Goal: Complete application form

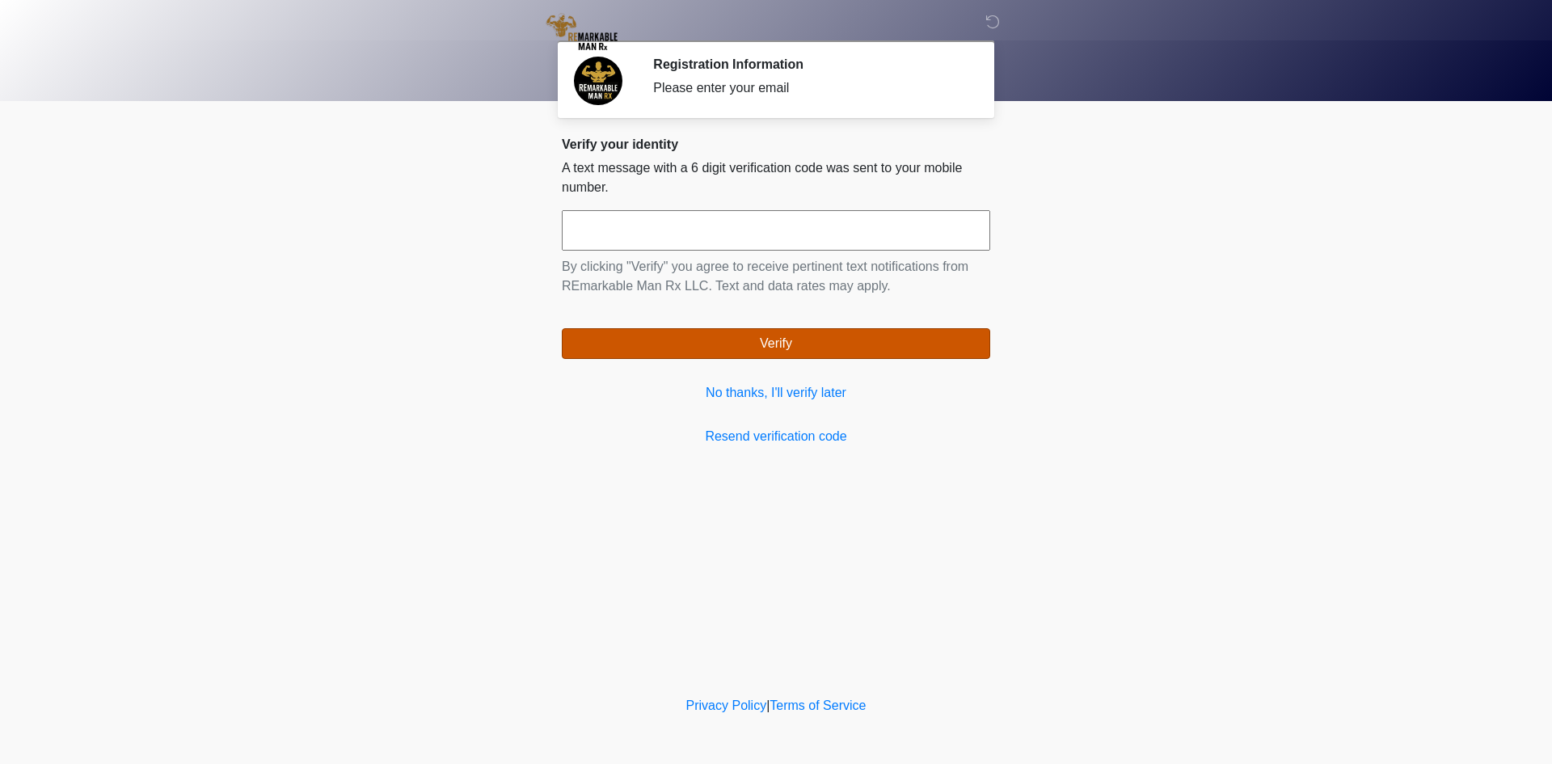
drag, startPoint x: 785, startPoint y: 392, endPoint x: 936, endPoint y: 357, distance: 154.4
click at [784, 391] on link "No thanks, I'll verify later" at bounding box center [776, 392] width 429 height 19
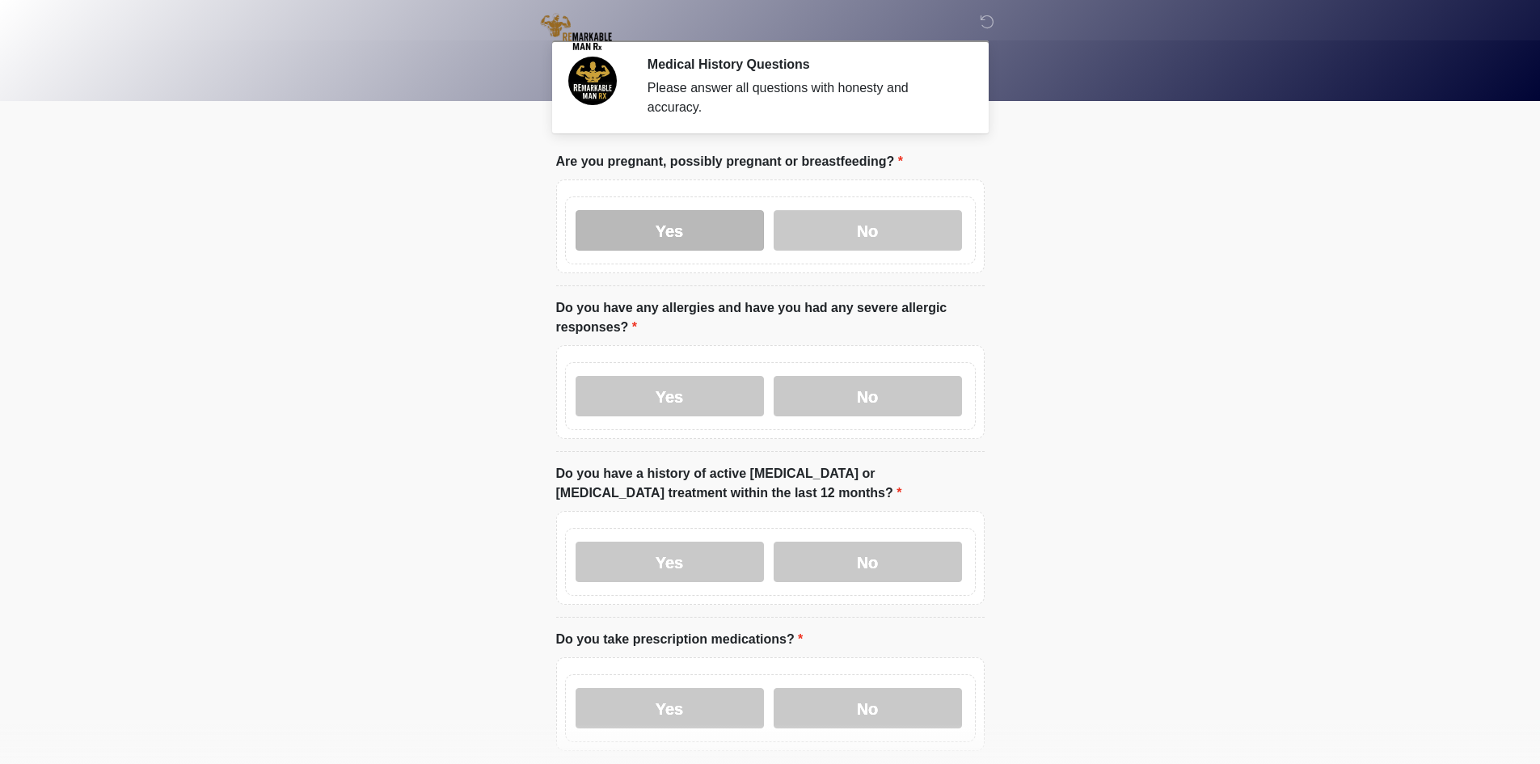
click at [660, 218] on label "Yes" at bounding box center [670, 230] width 188 height 40
click at [686, 391] on label "Yes" at bounding box center [670, 396] width 188 height 40
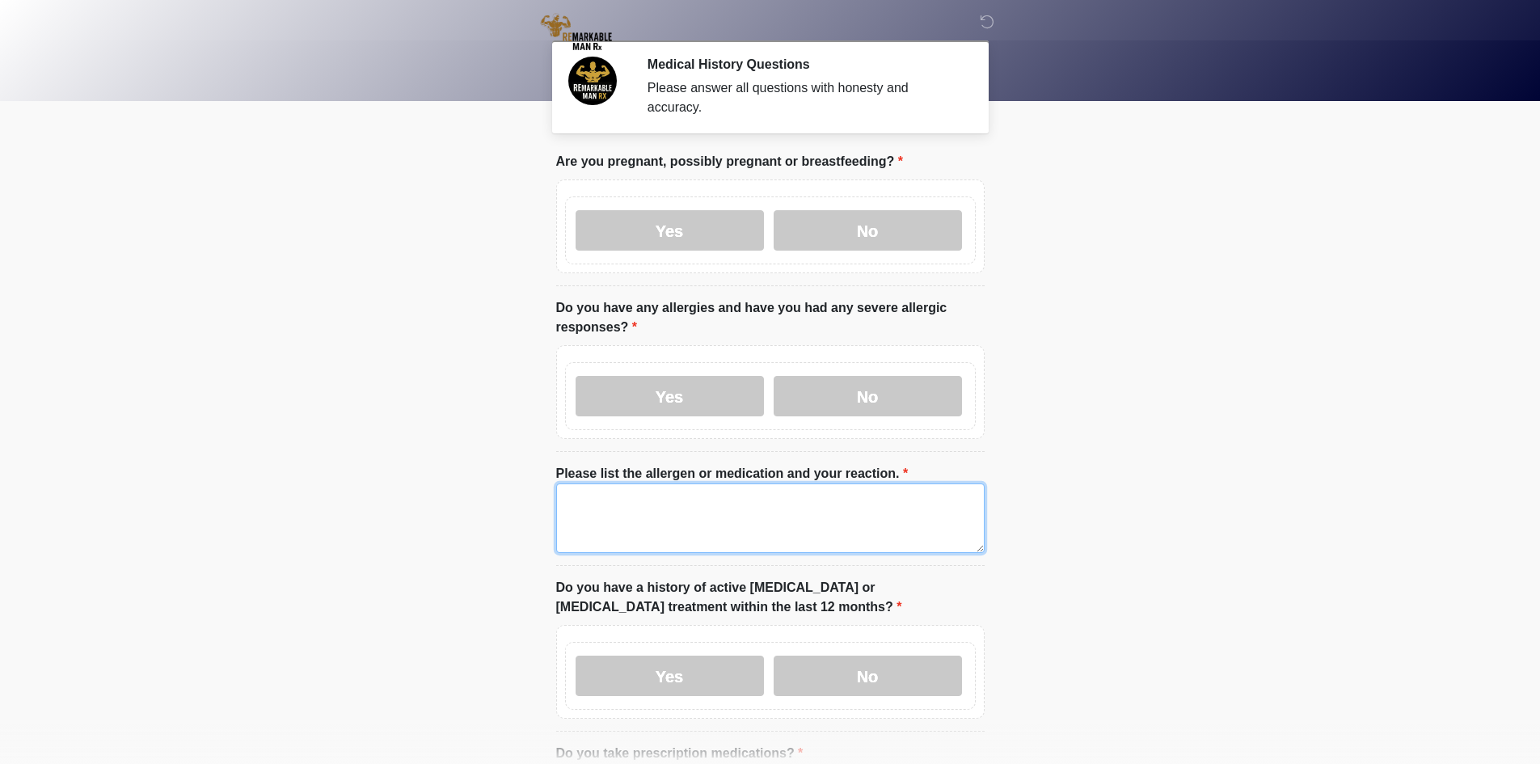
click at [674, 484] on textarea "Please list the allergen or medication and your reaction." at bounding box center [770, 519] width 429 height 70
click at [281, 477] on body "‎ ‎ Medical History Questions Please answer all questions with honesty and accu…" at bounding box center [770, 382] width 1540 height 764
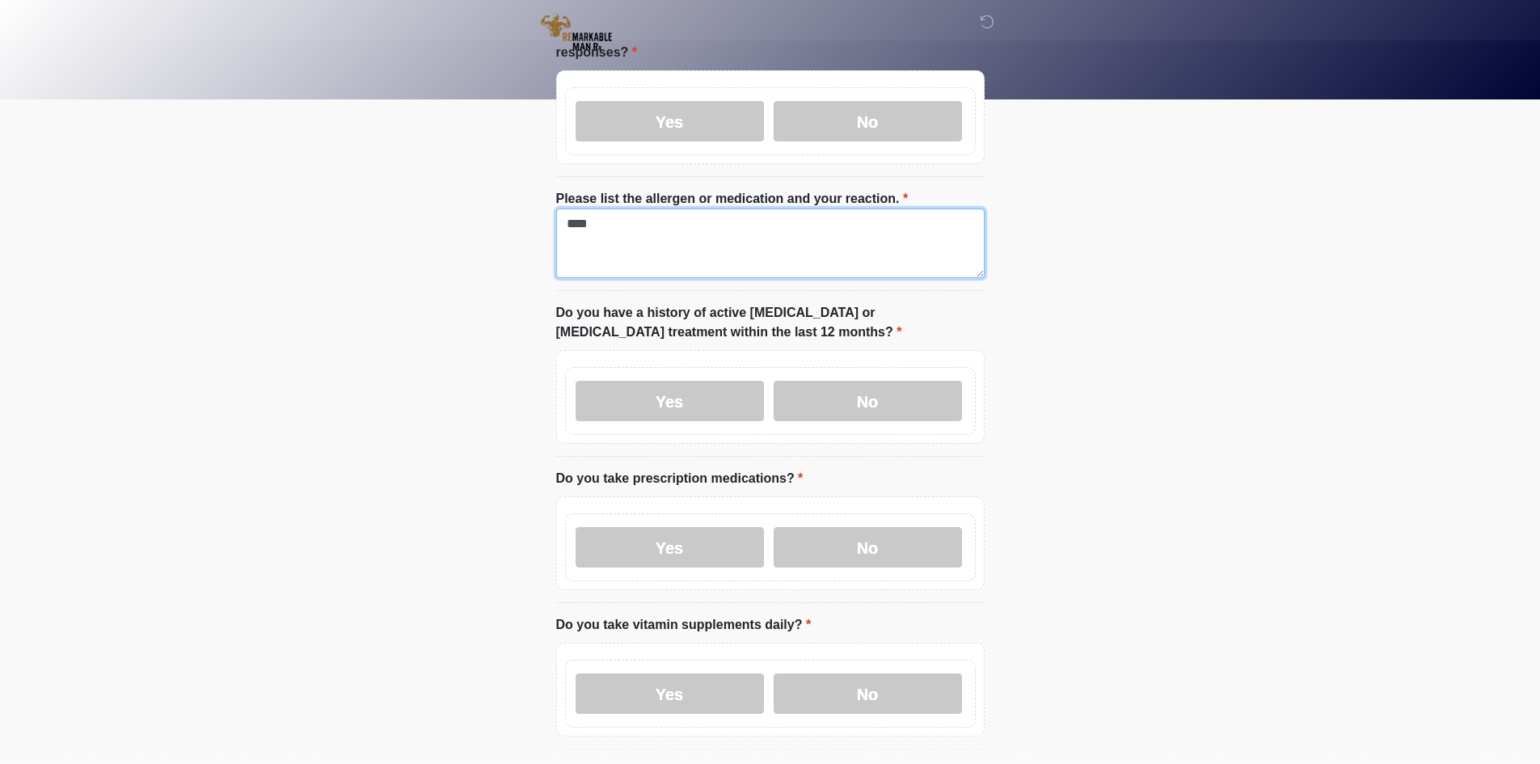
scroll to position [323, 0]
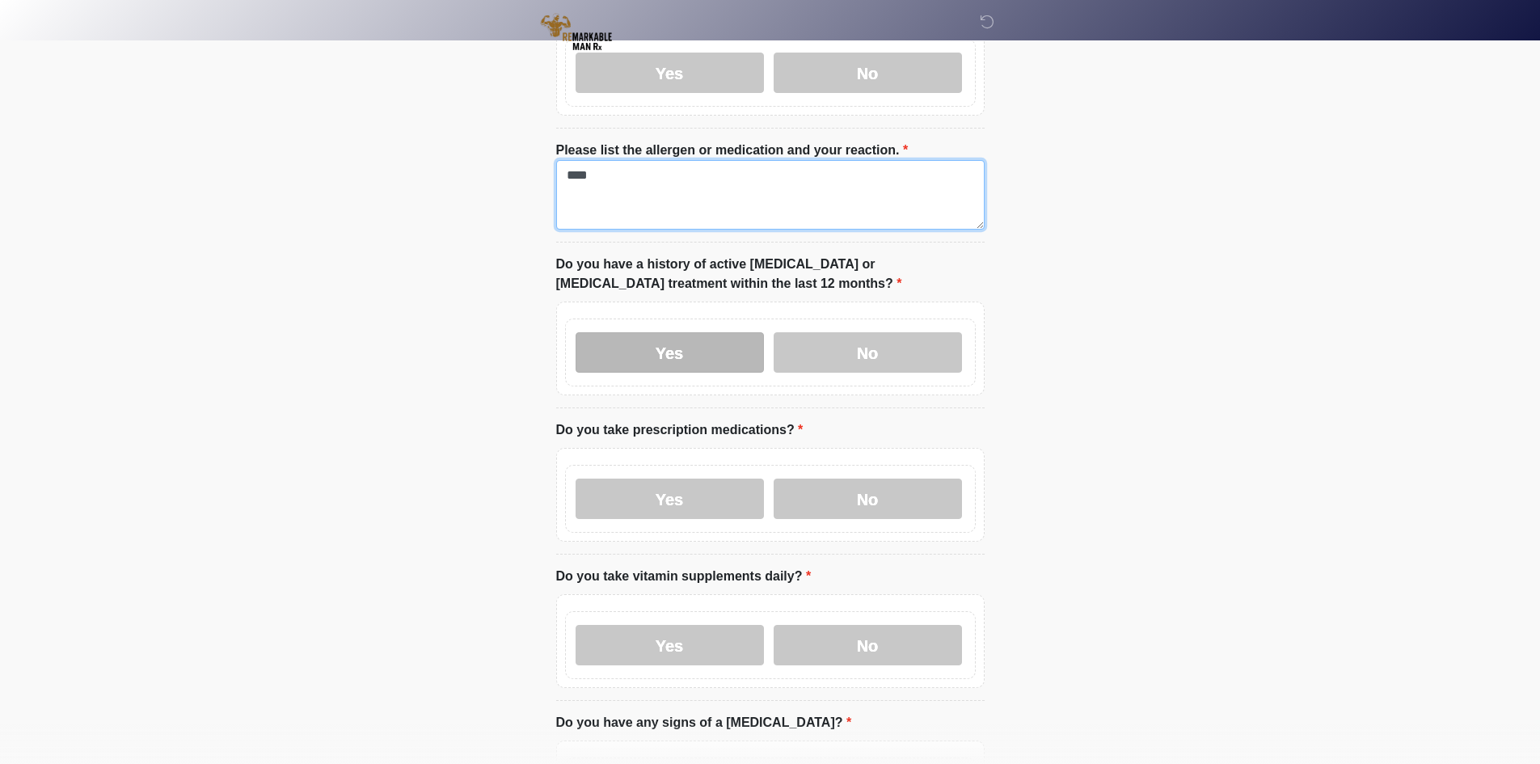
type textarea "****"
click at [643, 332] on label "Yes" at bounding box center [670, 352] width 188 height 40
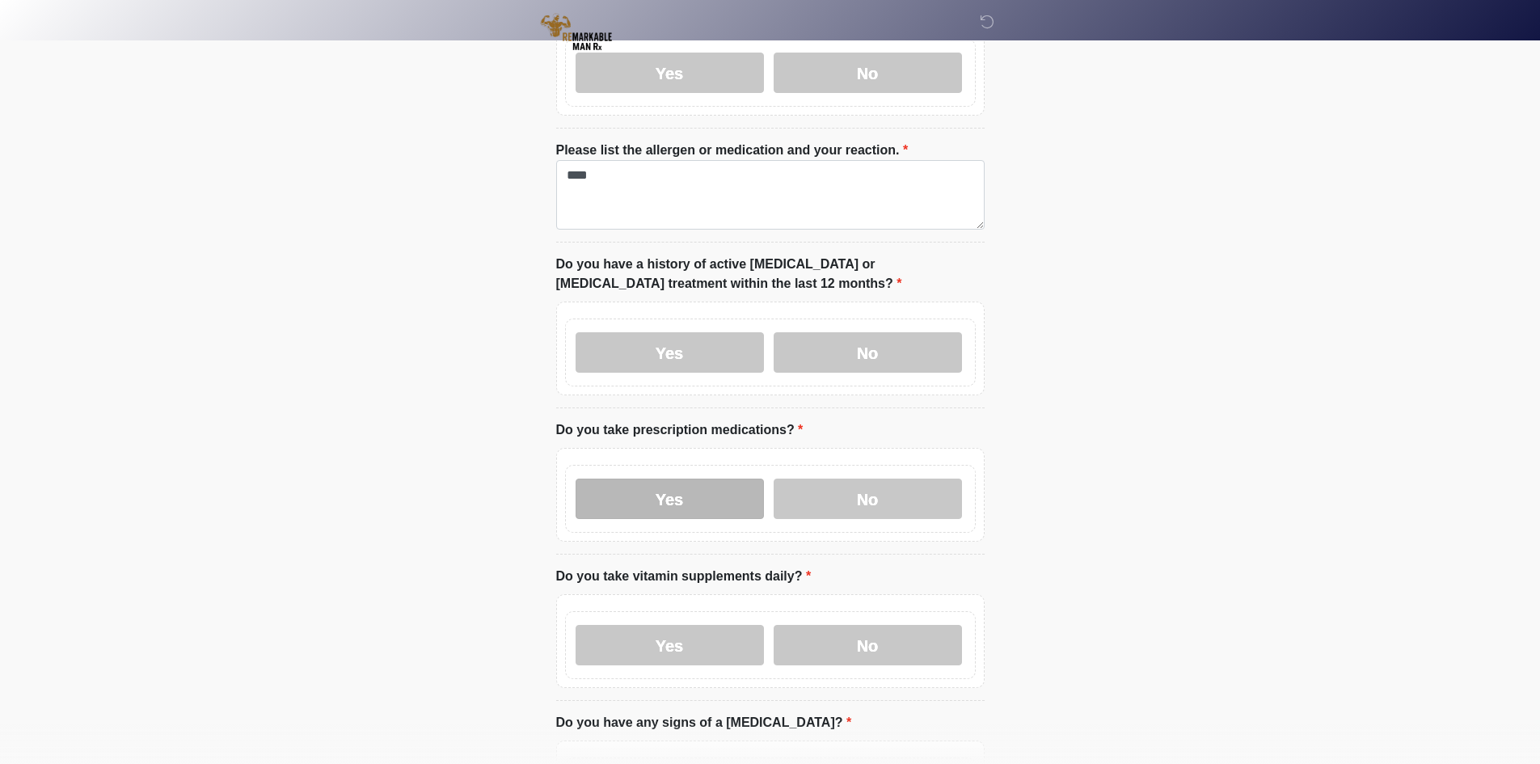
click at [633, 498] on label "Yes" at bounding box center [670, 499] width 188 height 40
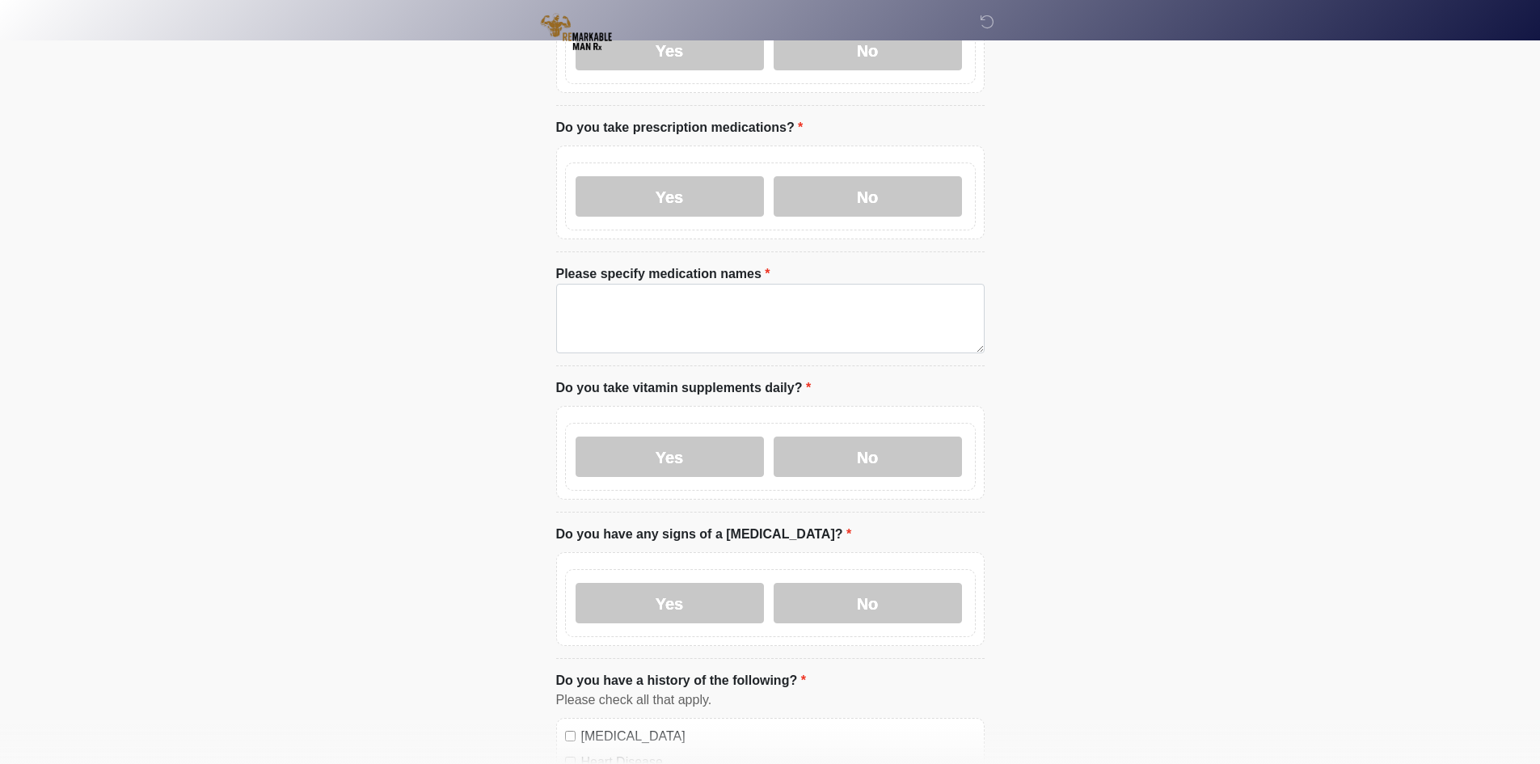
scroll to position [647, 0]
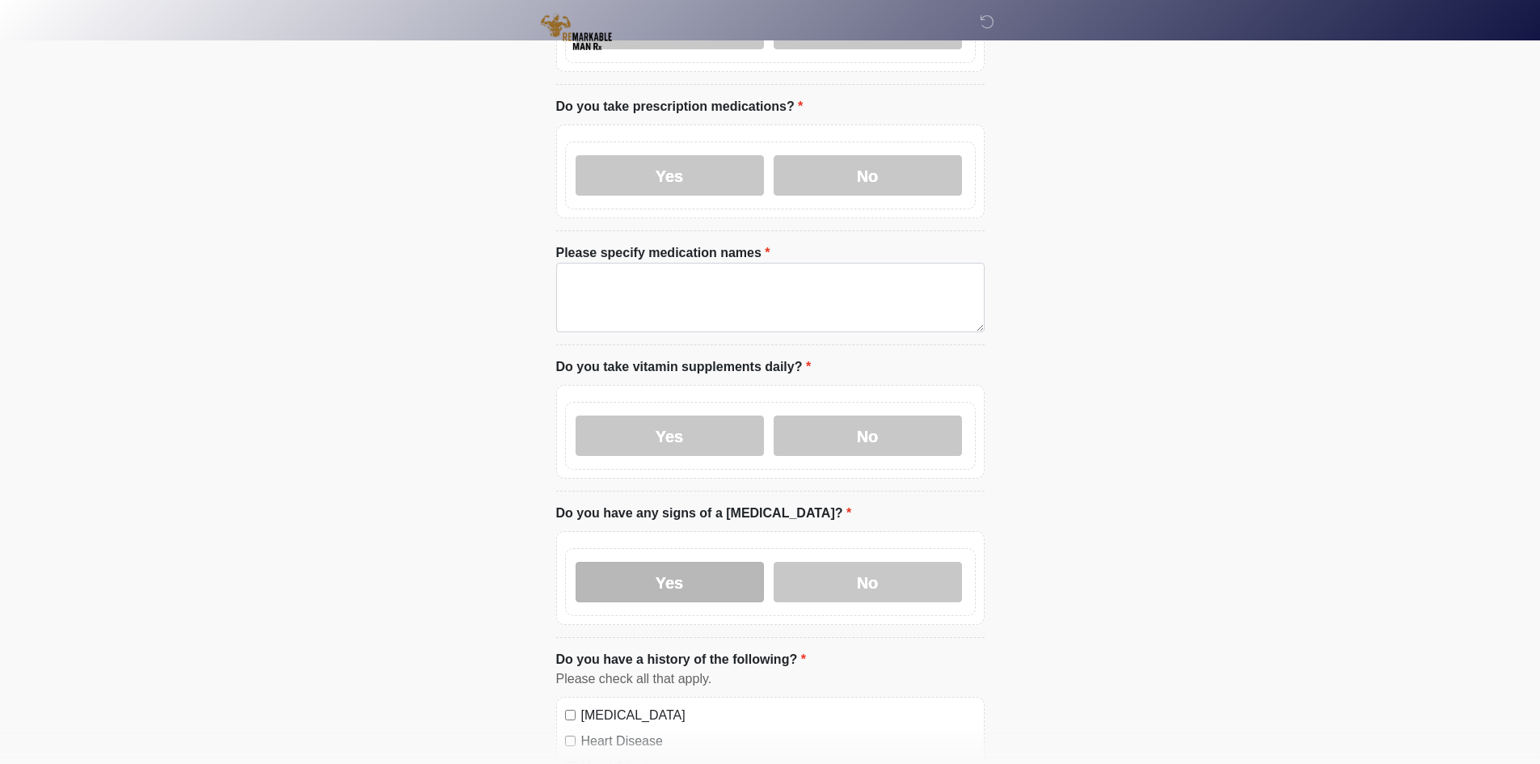
click at [643, 564] on label "Yes" at bounding box center [670, 582] width 188 height 40
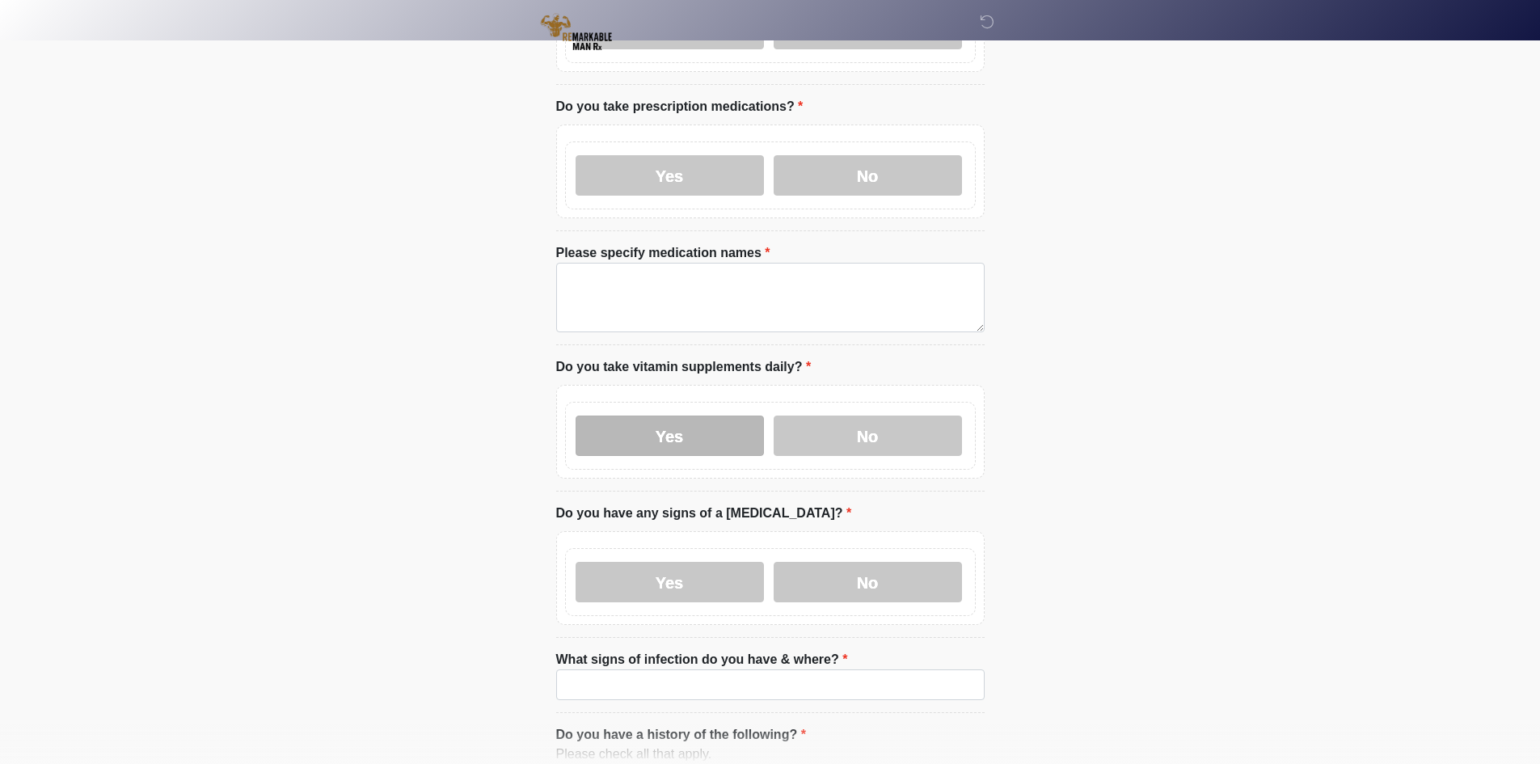
click at [633, 416] on label "Yes" at bounding box center [670, 436] width 188 height 40
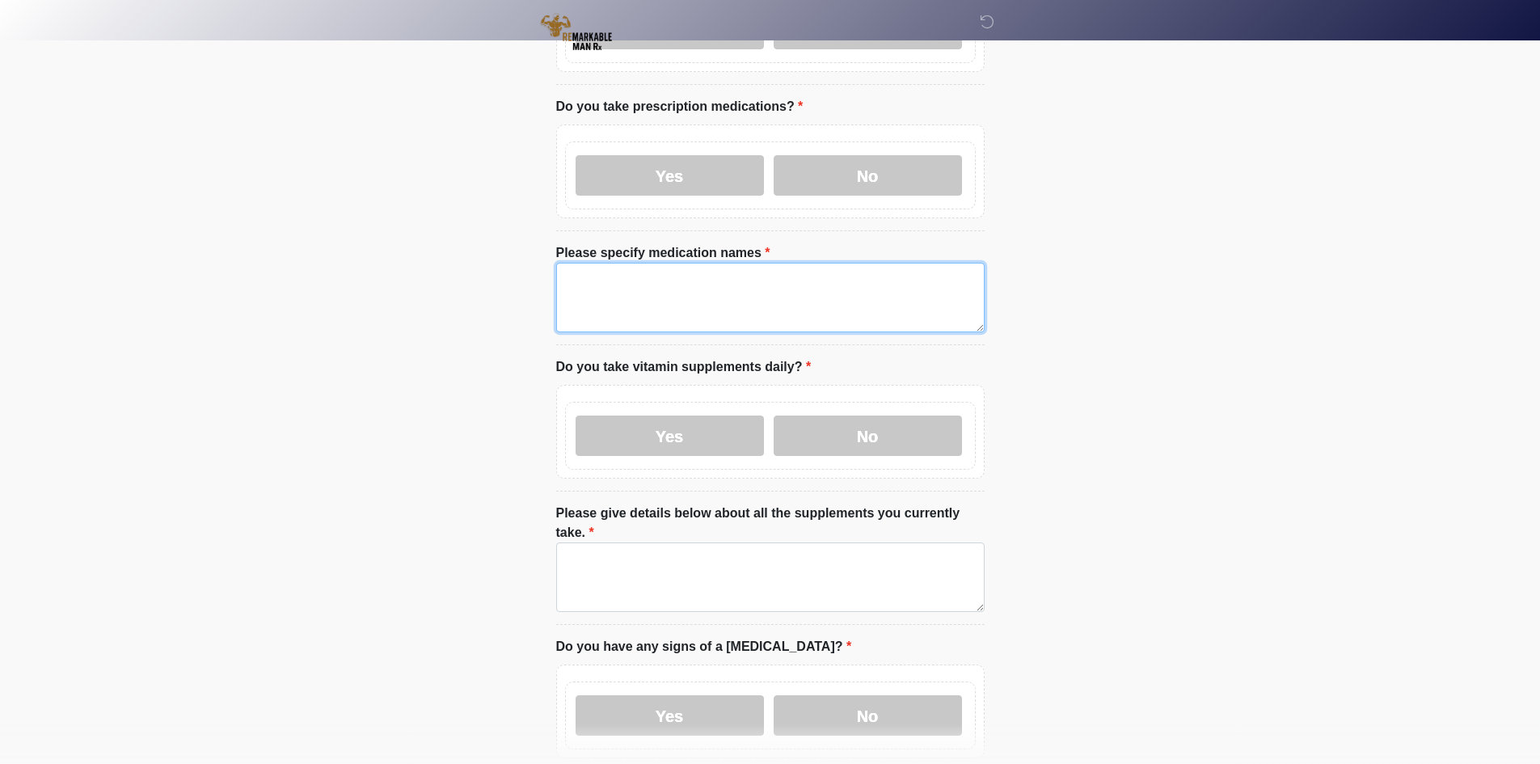
click at [670, 268] on textarea "Please specify medication names" at bounding box center [770, 298] width 429 height 70
paste textarea "****"
type textarea "****"
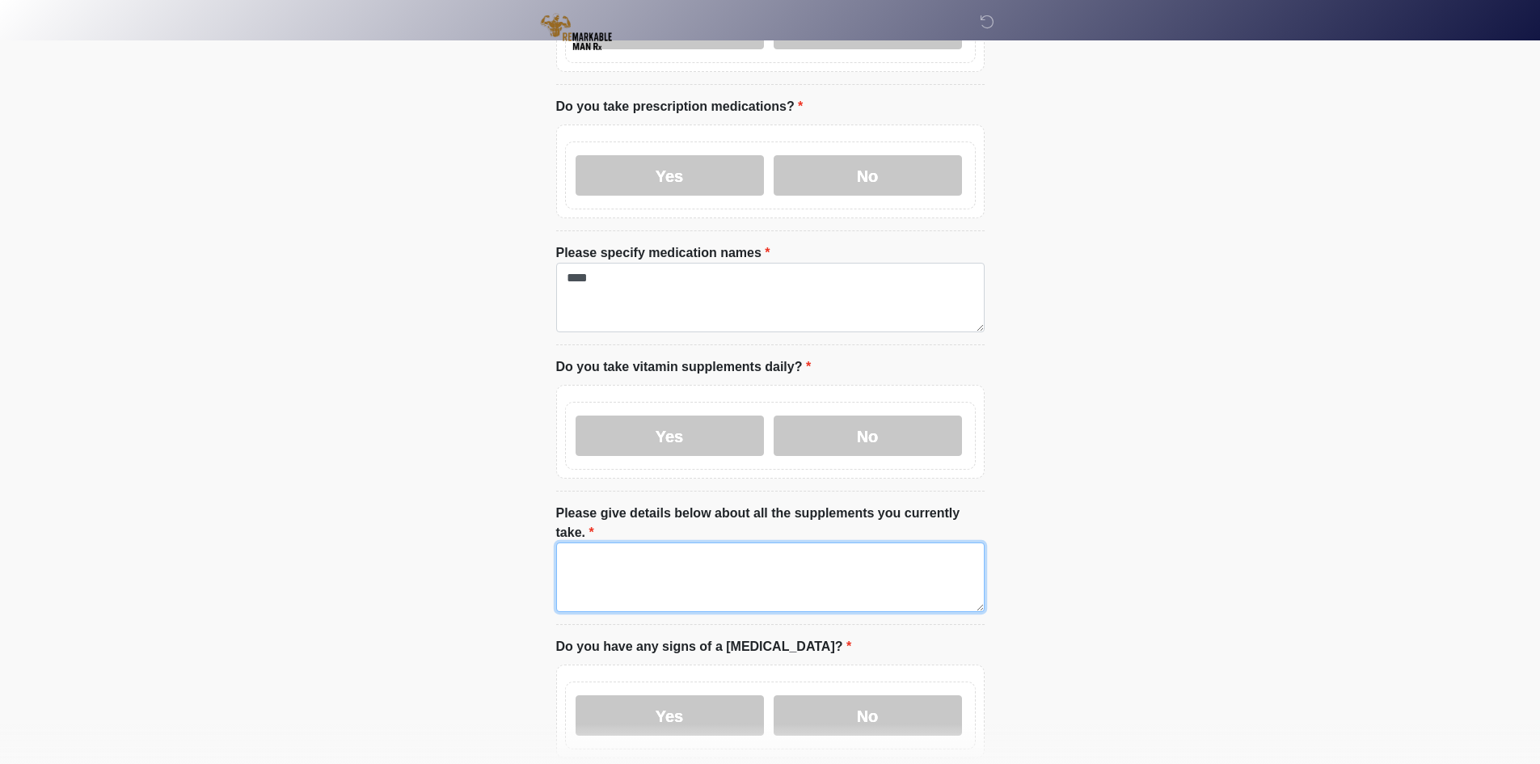
click at [578, 543] on textarea "Please give details below about all the supplements you currently take." at bounding box center [770, 578] width 429 height 70
paste textarea "****"
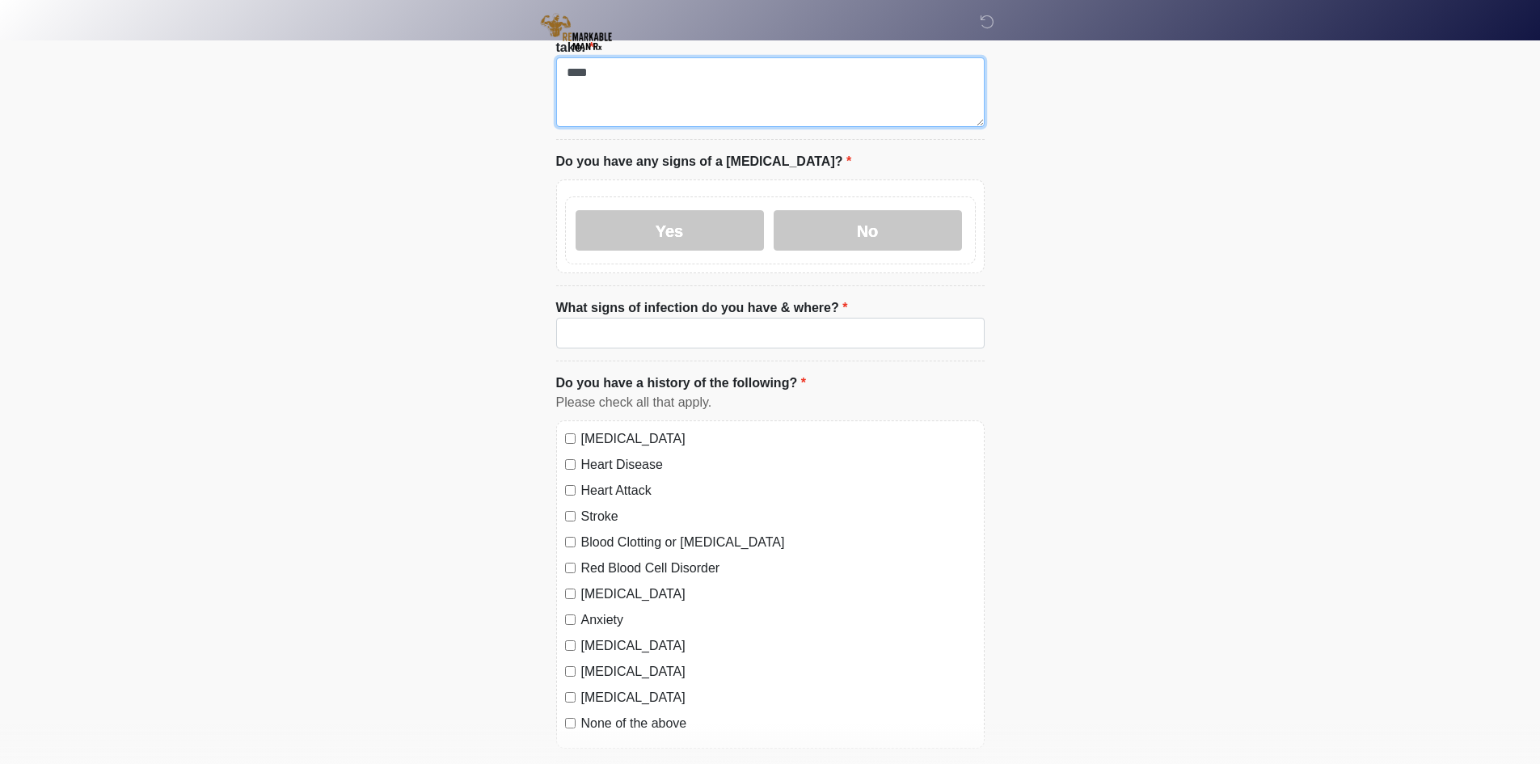
type textarea "****"
click at [661, 318] on input "What signs of infection do you have & where?" at bounding box center [770, 333] width 429 height 31
paste input "****"
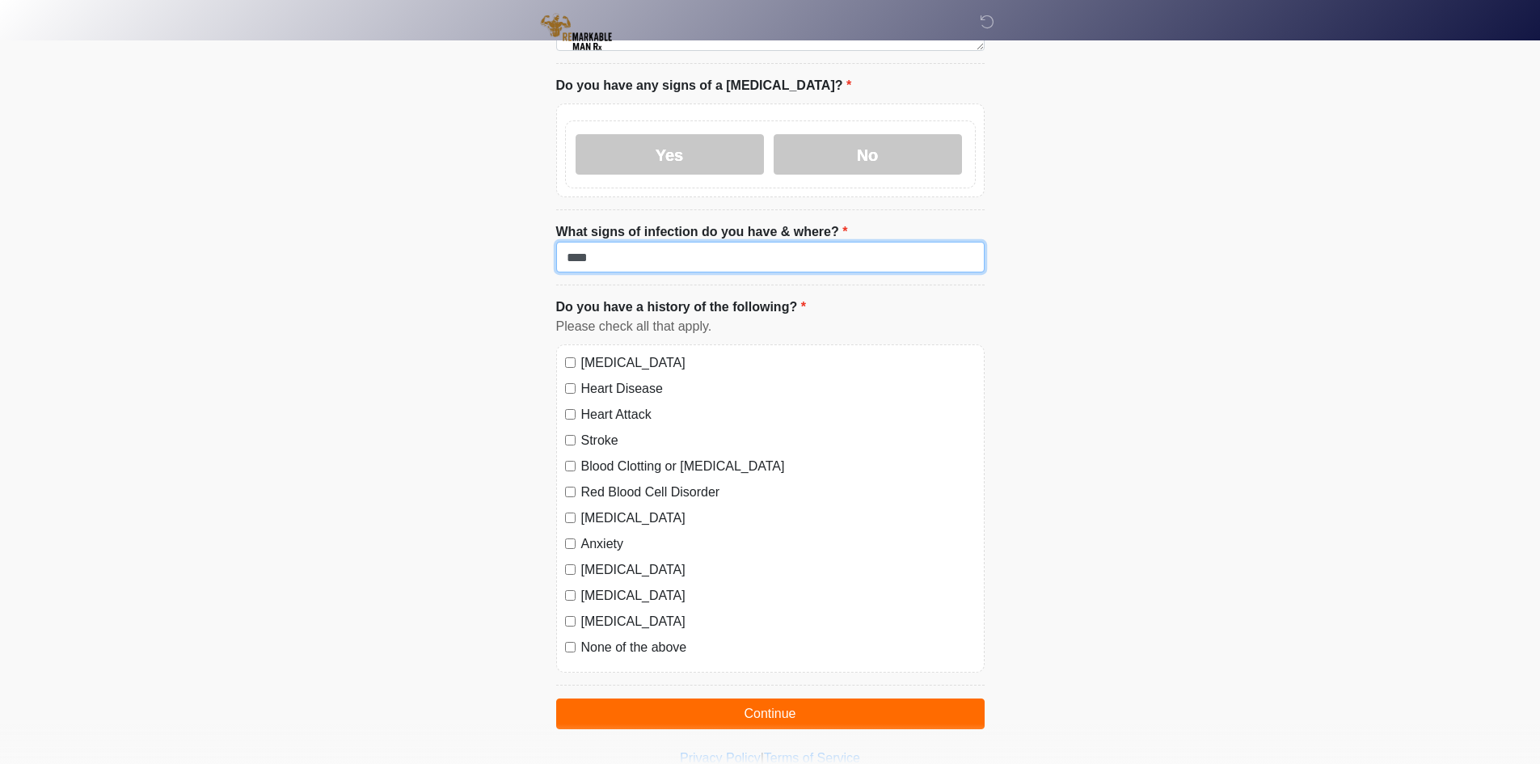
scroll to position [1226, 0]
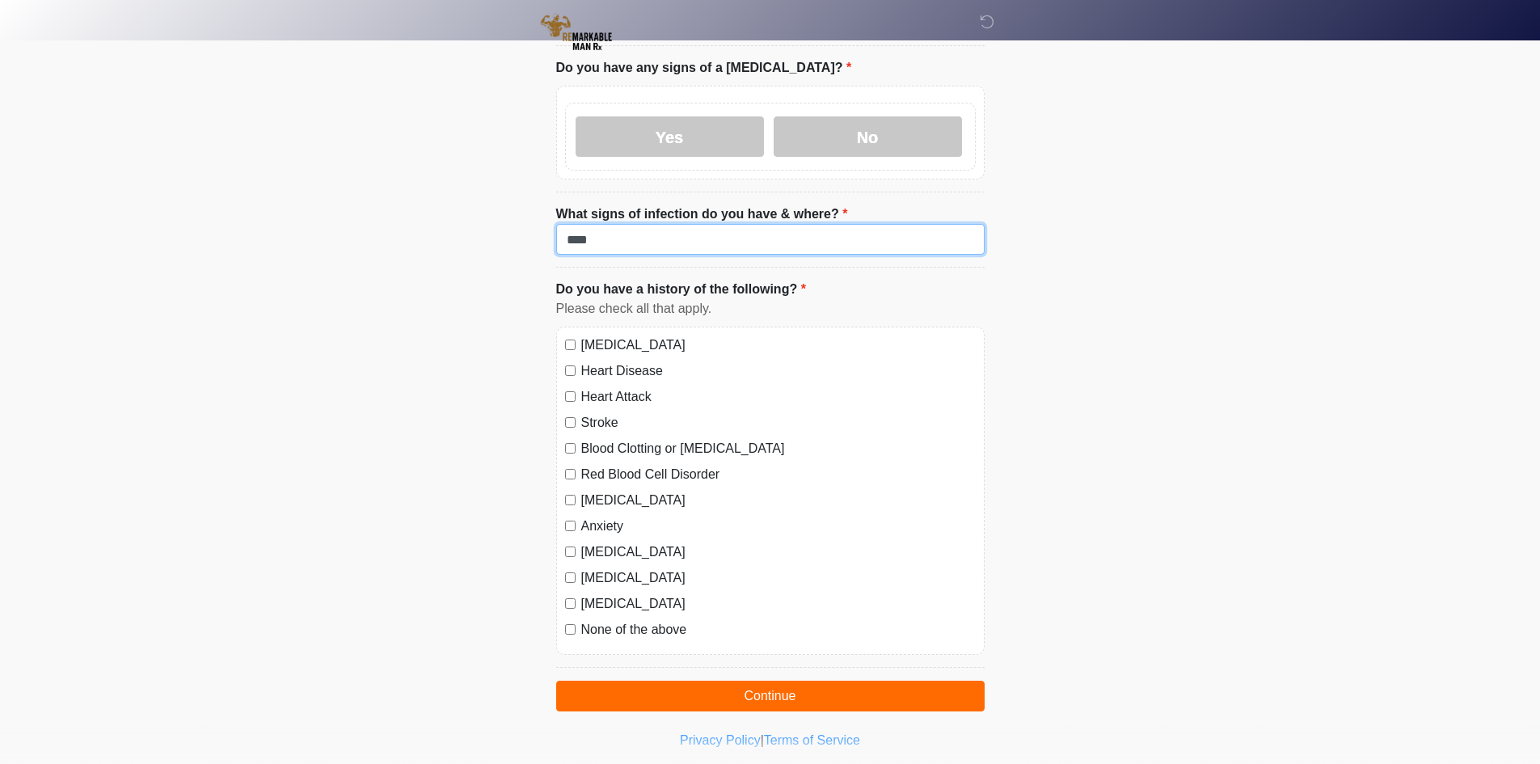
type input "****"
click at [585, 336] on label "[MEDICAL_DATA]" at bounding box center [778, 345] width 395 height 19
drag, startPoint x: 591, startPoint y: 344, endPoint x: 598, endPoint y: 374, distance: 29.8
click at [591, 347] on div "[MEDICAL_DATA] Heart Disease Heart Attack Stroke Blood Clotting or [MEDICAL_DAT…" at bounding box center [770, 491] width 429 height 328
click at [598, 374] on div "[MEDICAL_DATA] Heart Disease Heart Attack Stroke Blood Clotting or [MEDICAL_DAT…" at bounding box center [770, 491] width 429 height 328
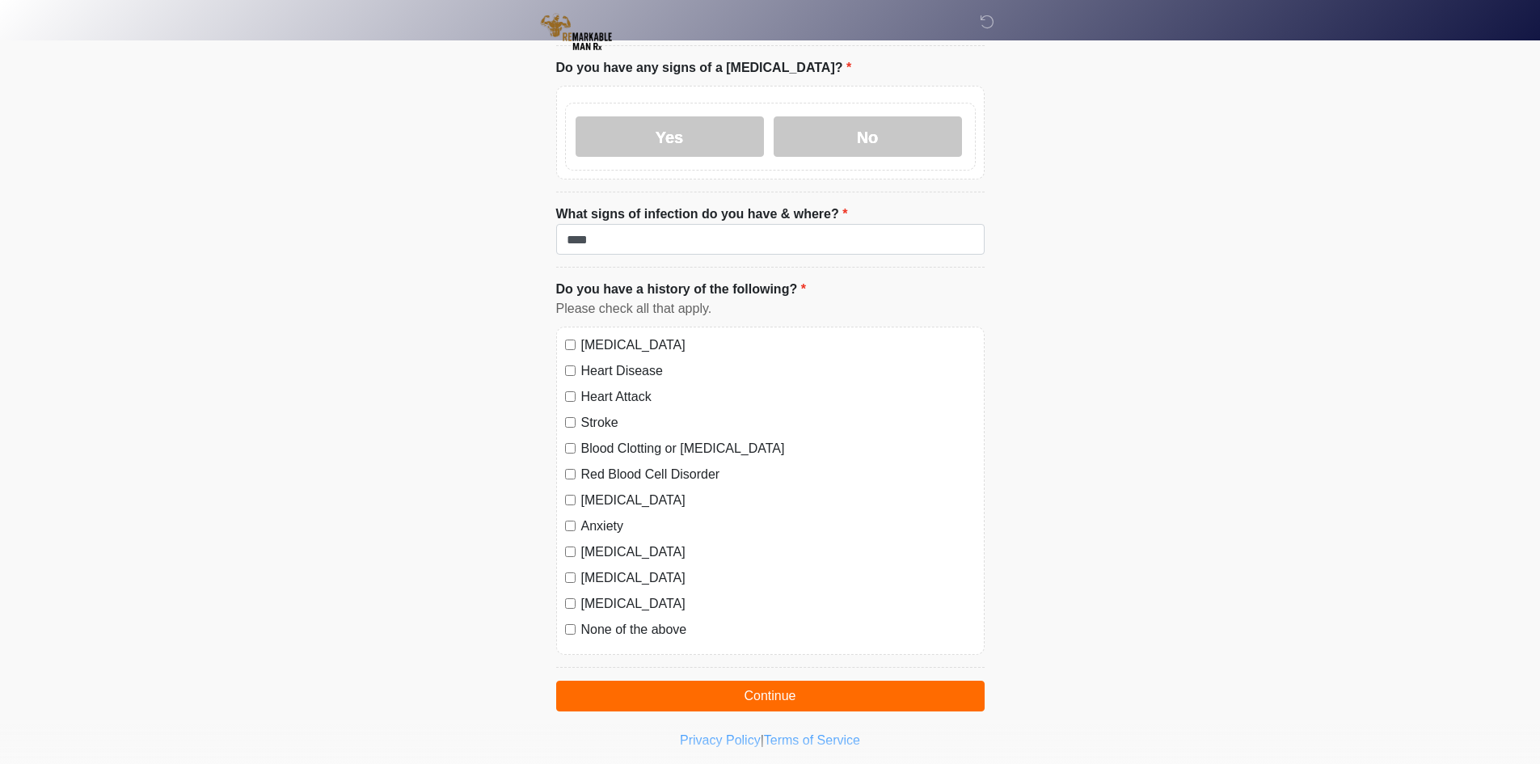
click at [598, 387] on label "Heart Attack" at bounding box center [778, 396] width 395 height 19
click at [604, 361] on label "Heart Disease" at bounding box center [778, 370] width 395 height 19
click at [608, 413] on label "Stroke" at bounding box center [778, 422] width 395 height 19
click at [600, 439] on label "Blood Clotting or [MEDICAL_DATA]" at bounding box center [778, 448] width 395 height 19
click at [607, 465] on label "Red Blood Cell Disorder" at bounding box center [778, 474] width 395 height 19
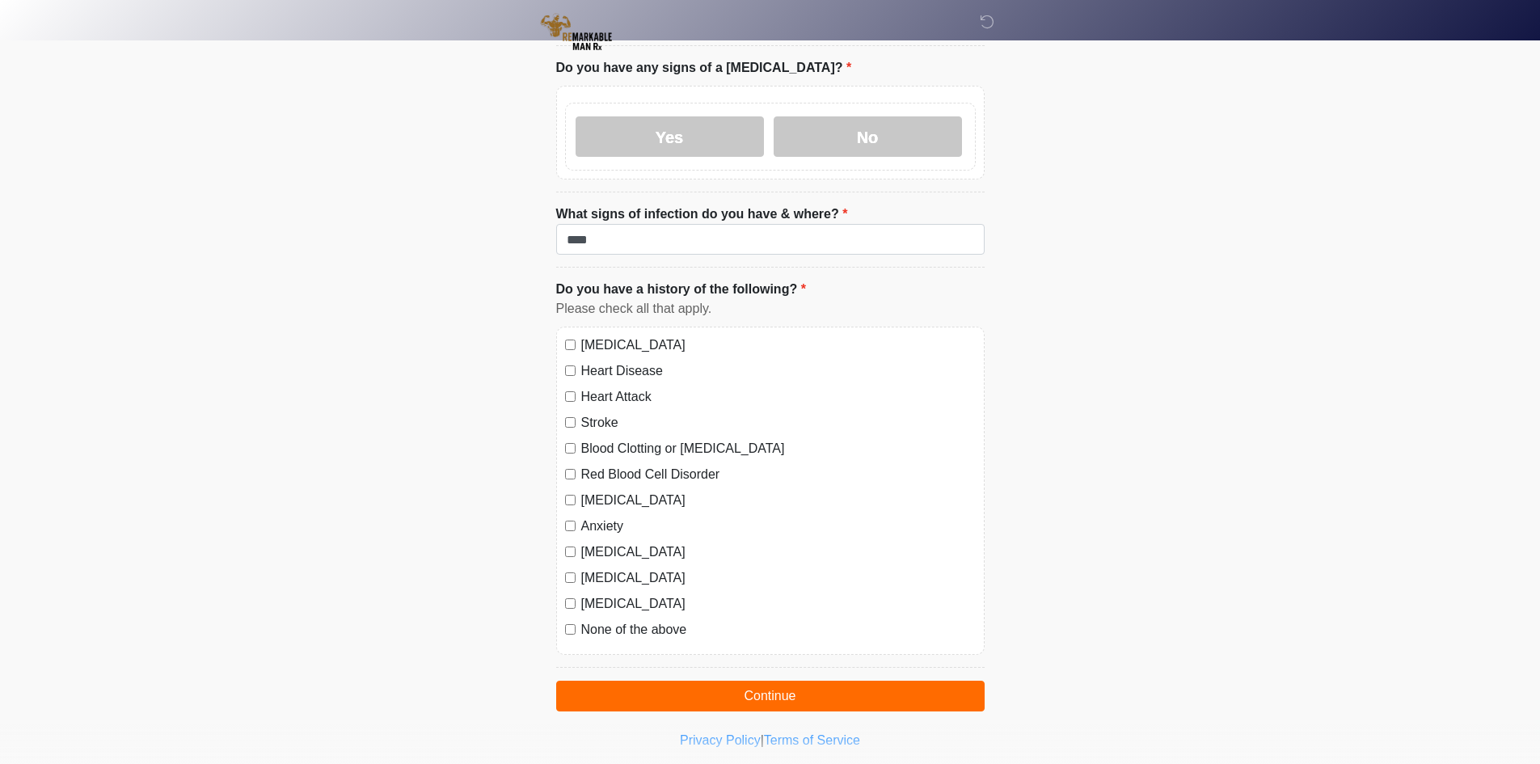
drag, startPoint x: 606, startPoint y: 457, endPoint x: 602, endPoint y: 475, distance: 19.2
click at [605, 491] on label "[MEDICAL_DATA]" at bounding box center [778, 500] width 395 height 19
drag, startPoint x: 600, startPoint y: 486, endPoint x: 614, endPoint y: 527, distance: 43.5
click at [600, 517] on label "Anxiety" at bounding box center [778, 526] width 395 height 19
click at [613, 527] on div "[MEDICAL_DATA] Heart Disease Heart Attack Stroke Blood Clotting or [MEDICAL_DAT…" at bounding box center [770, 491] width 429 height 328
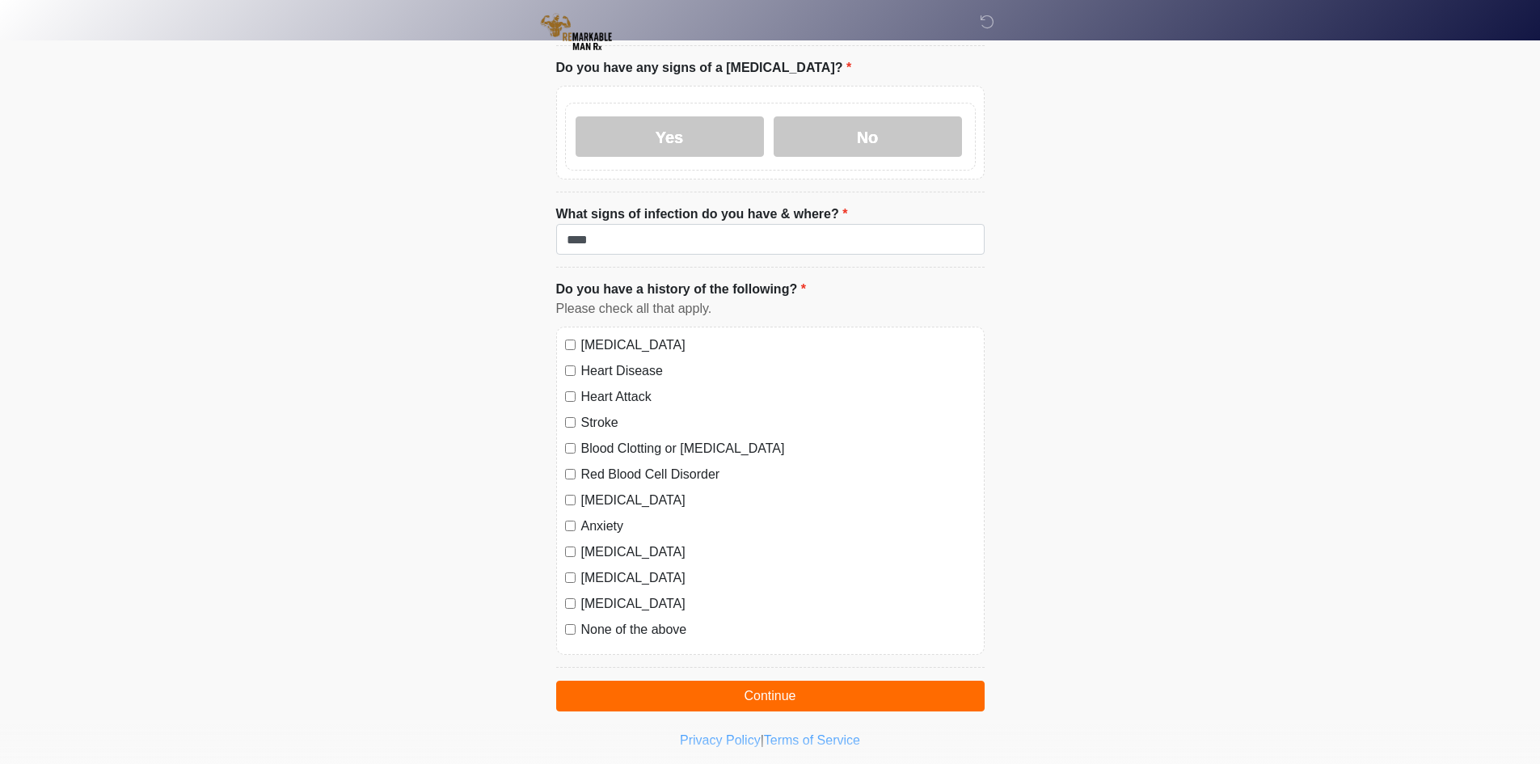
click at [608, 508] on div "[MEDICAL_DATA] Heart Disease Heart Attack Stroke Blood Clotting or [MEDICAL_DAT…" at bounding box center [770, 491] width 429 height 328
drag, startPoint x: 604, startPoint y: 526, endPoint x: 603, endPoint y: 543, distance: 17.8
click at [604, 543] on label "[MEDICAL_DATA]" at bounding box center [778, 552] width 395 height 19
click at [603, 568] on label "[MEDICAL_DATA]" at bounding box center [778, 577] width 395 height 19
click at [602, 594] on label "[MEDICAL_DATA]" at bounding box center [778, 603] width 395 height 19
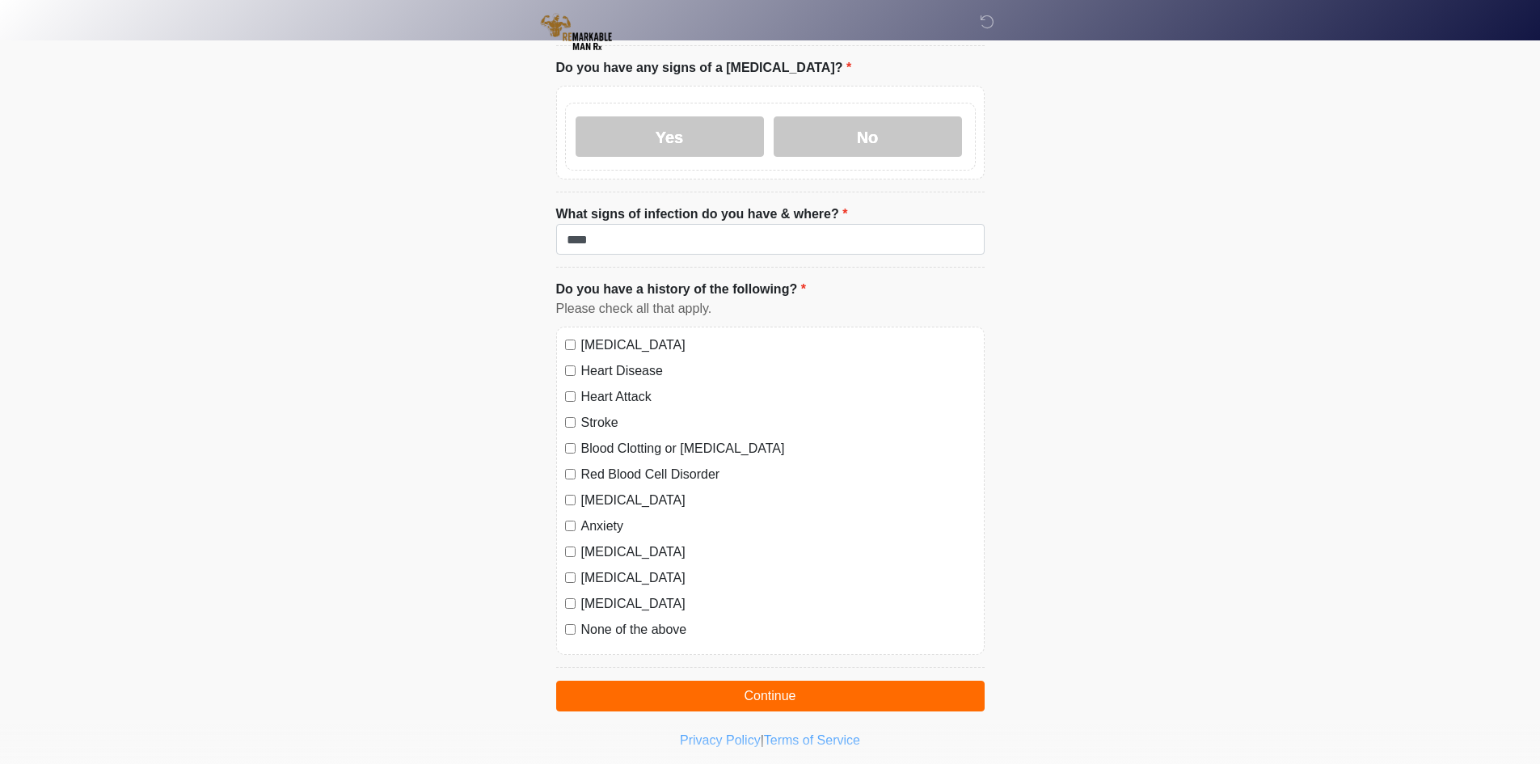
click at [598, 620] on label "None of the above" at bounding box center [778, 629] width 395 height 19
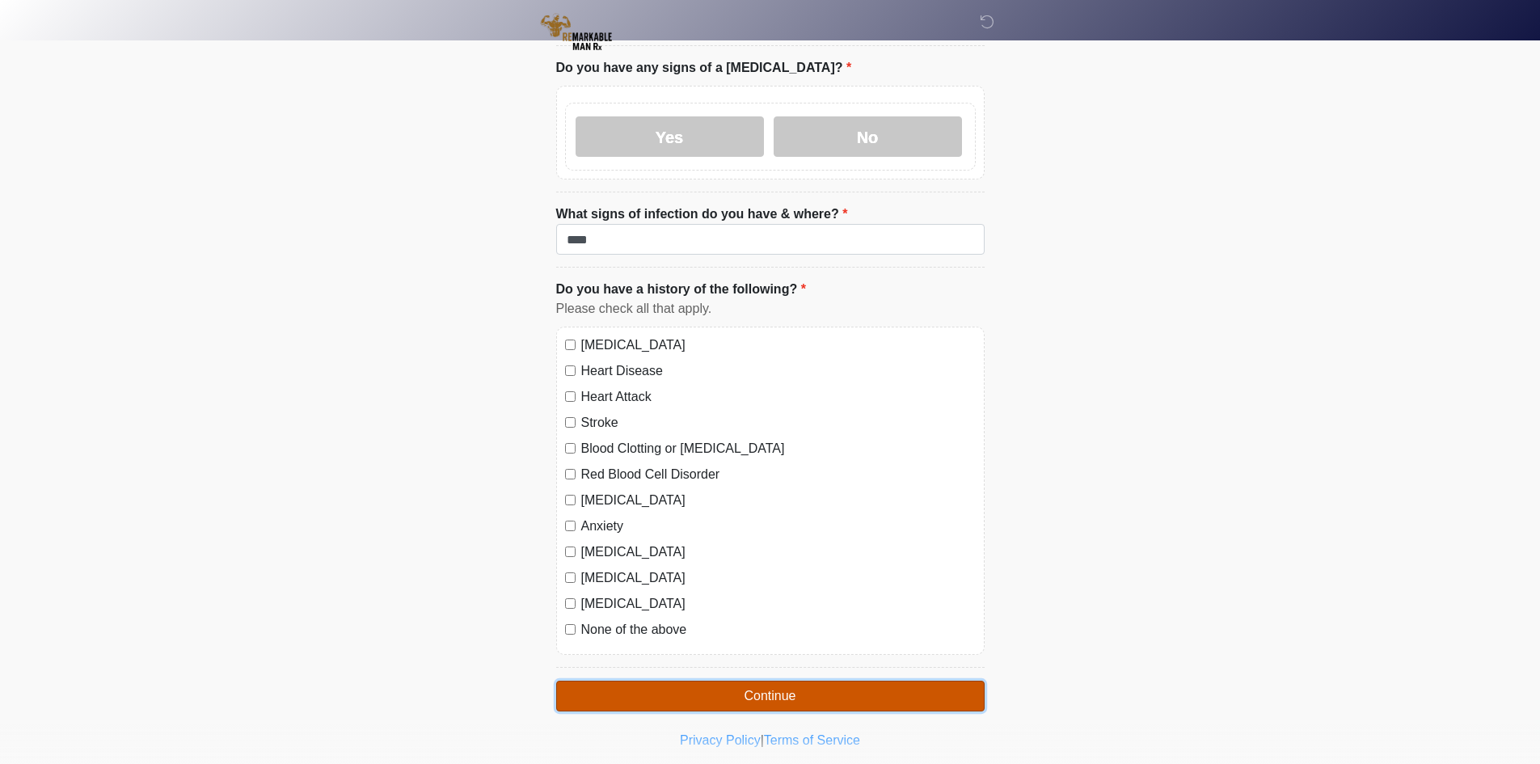
click at [699, 681] on button "Continue" at bounding box center [770, 696] width 429 height 31
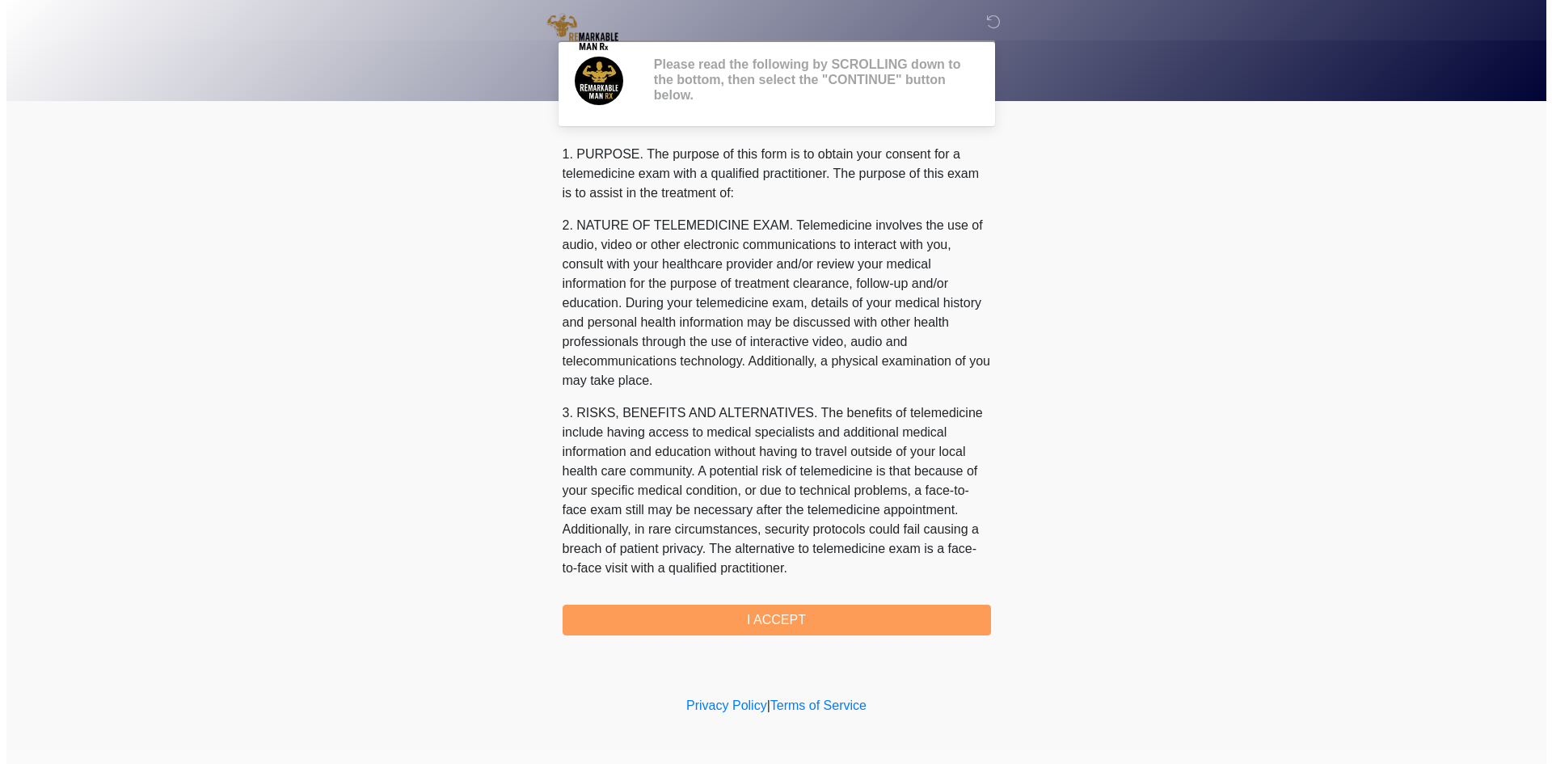
scroll to position [517, 0]
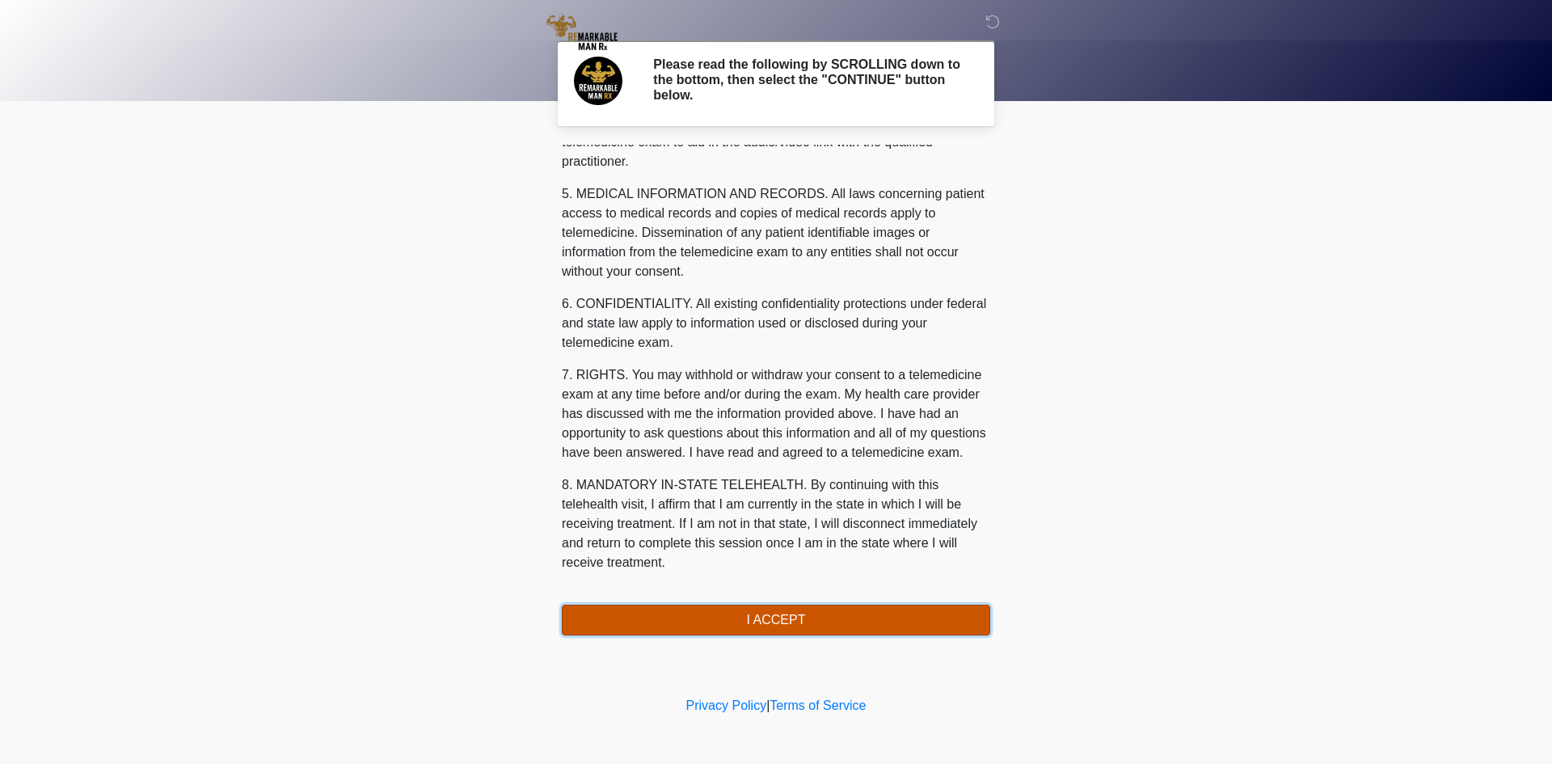
click at [821, 630] on button "I ACCEPT" at bounding box center [776, 620] width 429 height 31
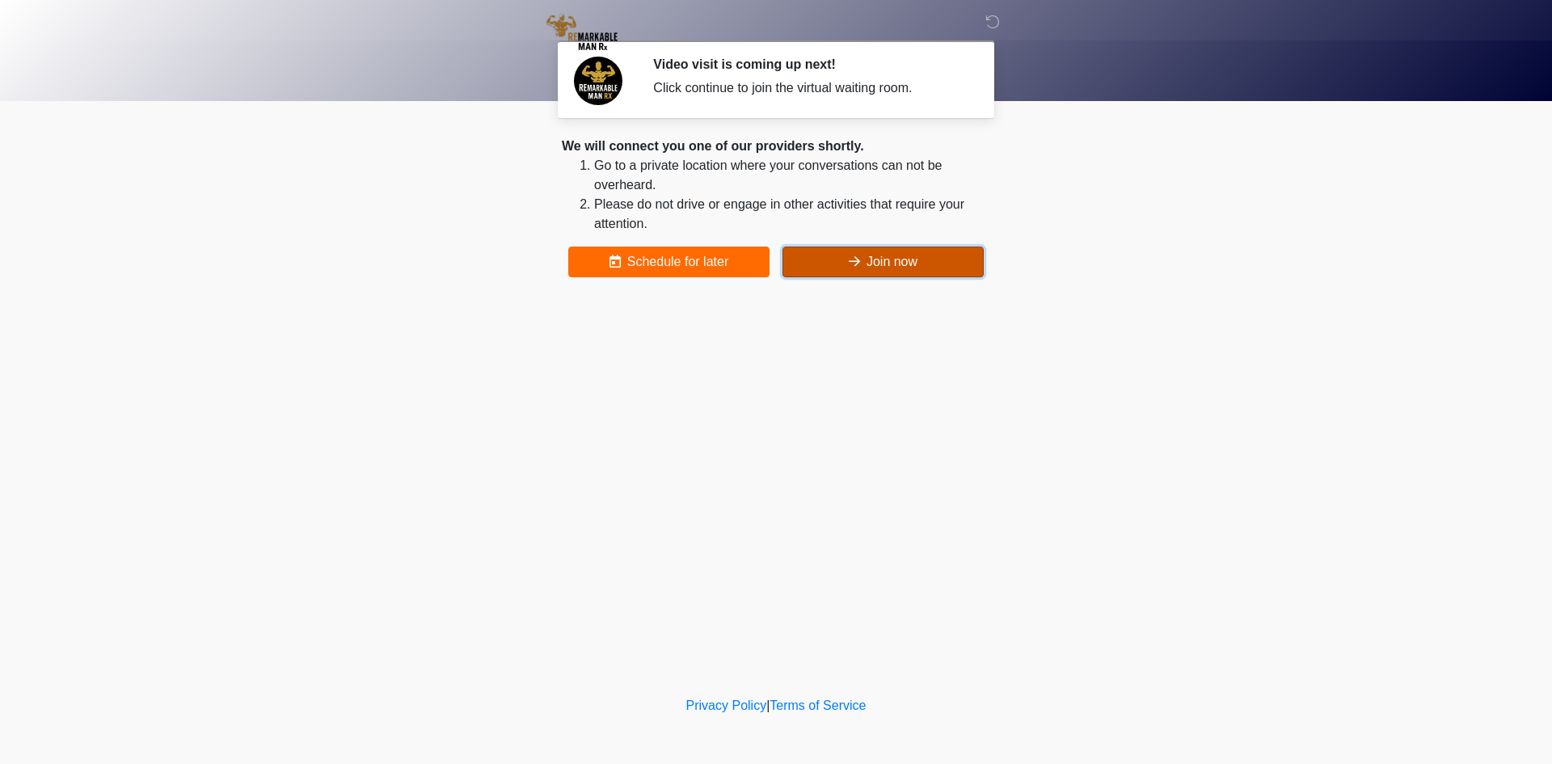
click at [860, 267] on button "Join now" at bounding box center [883, 262] width 201 height 31
